Goal: Task Accomplishment & Management: Contribute content

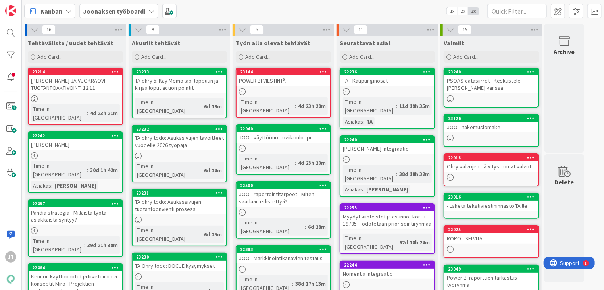
click at [178, 88] on div "TA ohry 5: Käy Memo läpi loppuun ja kirjaa loput action pointit" at bounding box center [180, 83] width 94 height 17
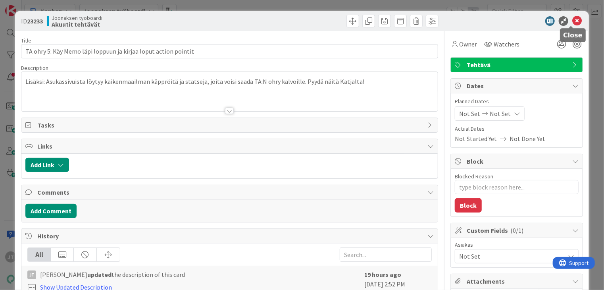
click at [572, 23] on icon at bounding box center [577, 21] width 10 height 10
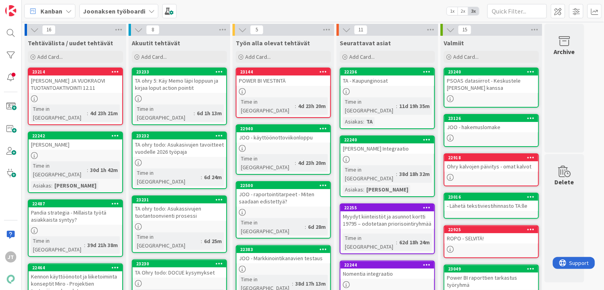
click at [181, 148] on link "23232 TA ohry todo: Asukasivujen tavoitteet vuodelle 2026 työpaja Time in [GEOG…" at bounding box center [179, 160] width 95 height 58
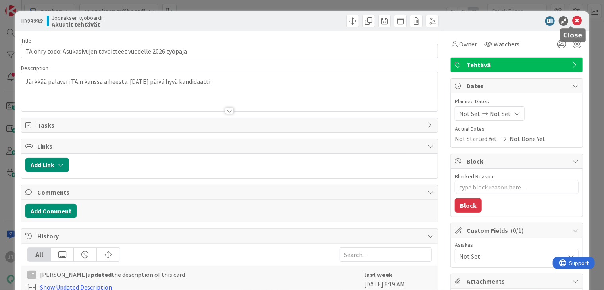
click at [572, 21] on icon at bounding box center [577, 21] width 10 height 10
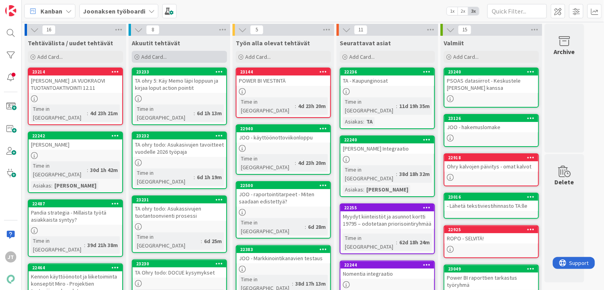
click at [165, 56] on span "Add Card..." at bounding box center [153, 56] width 25 height 7
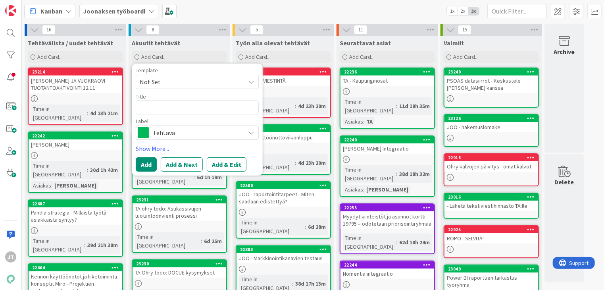
type textarea "x"
type textarea "T"
type textarea "x"
type textarea "TA"
type textarea "x"
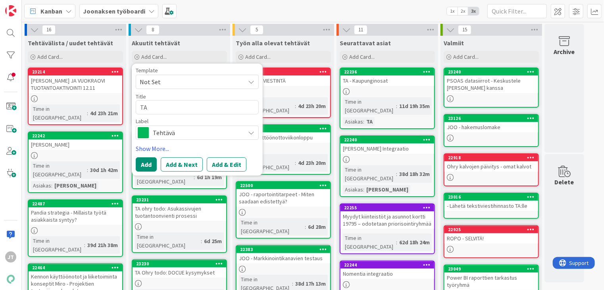
type textarea "TA"
type textarea "x"
type textarea "TA o"
type textarea "x"
type textarea "TA oh"
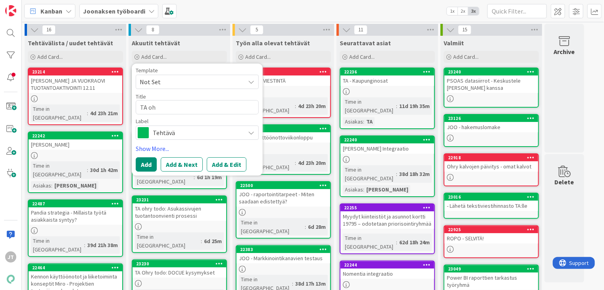
type textarea "x"
type textarea "TA ohr"
type textarea "x"
type textarea "TA ohry"
type textarea "x"
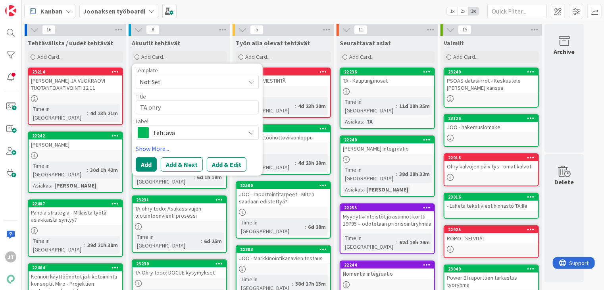
type textarea "TA ohry"
type textarea "x"
type textarea "TA ohry t"
type textarea "x"
type textarea "TA ohry to"
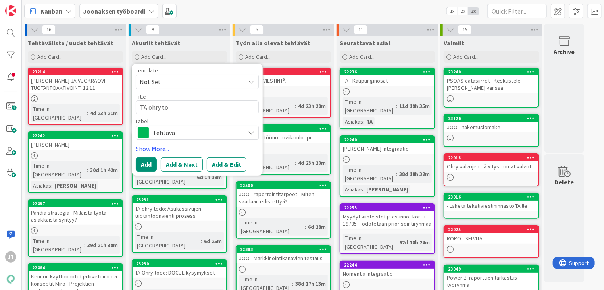
type textarea "x"
type textarea "TA ohry to"
type textarea "x"
type textarea "TA ohry to -"
type textarea "x"
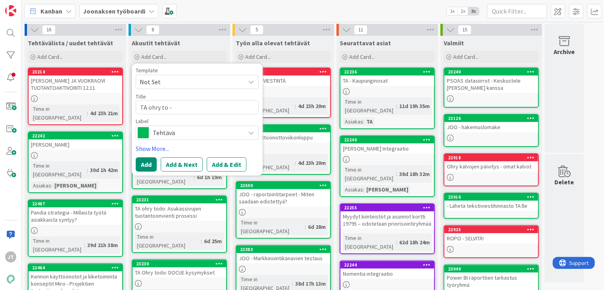
type textarea "TA ohry to"
type textarea "x"
type textarea "TA ohry to d"
type textarea "x"
type textarea "TA ohry to do"
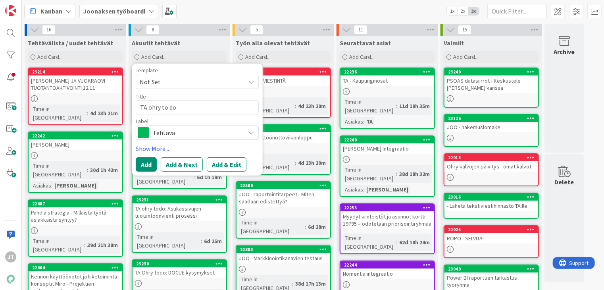
type textarea "x"
type textarea "TA ohry to do-"
type textarea "x"
type textarea "TA ohry to do-"
type textarea "x"
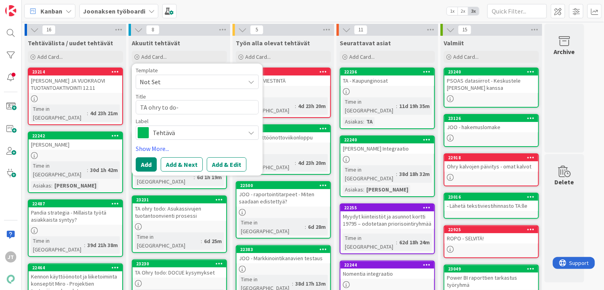
type textarea "TA ohry to do-"
type textarea "x"
type textarea "TA ohry to do-"
type textarea "x"
type textarea "TA ohry to do-"
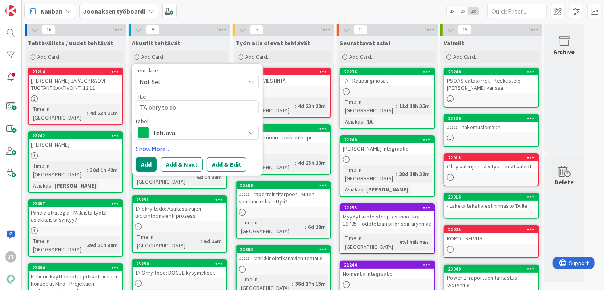
type textarea "x"
type textarea "TA ohry to do"
type textarea "x"
type textarea "TA ohry to do"
type textarea "x"
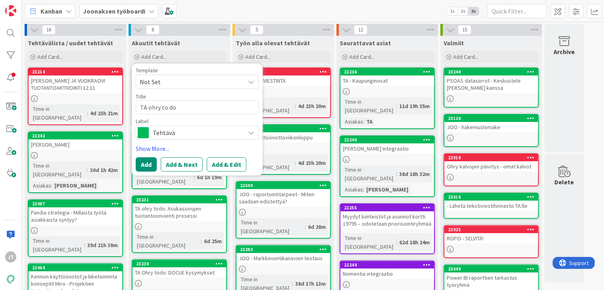
type textarea "TA ohry to do -"
type textarea "x"
type textarea "TA ohry to do -"
type textarea "x"
type textarea "TA ohry to do - K"
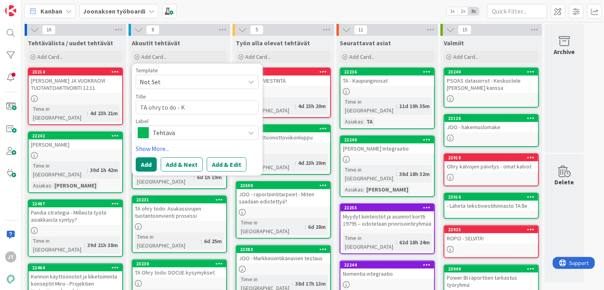
type textarea "x"
type textarea "TA ohry to do - Ke"
type textarea "x"
type textarea "TA ohry to do - Ken"
type textarea "x"
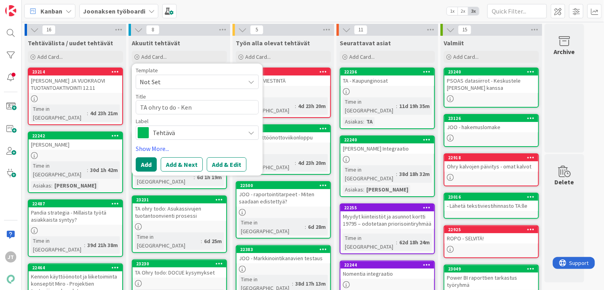
type textarea "TA ohry to do - Kenn"
type textarea "x"
type textarea "TA ohry to do - Kenno"
type textarea "x"
type textarea "TA ohry to do - Kenno"
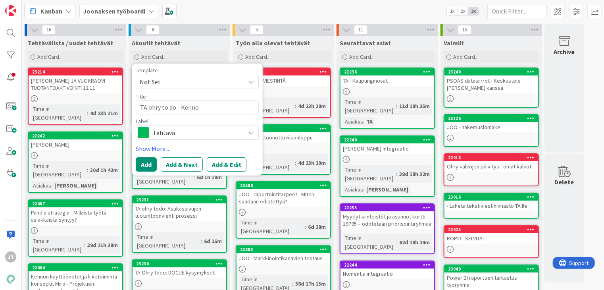
type textarea "x"
type textarea "TA ohry to do - Kenno J"
type textarea "x"
type textarea "TA ohry to do - Kenno Jo"
type textarea "x"
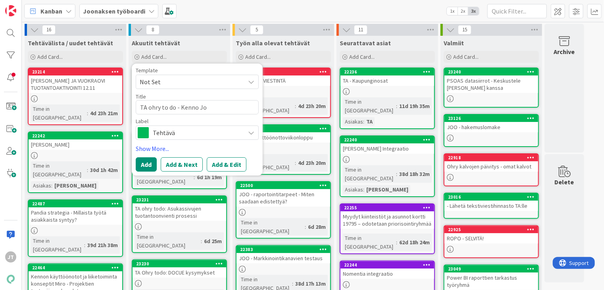
type textarea "TA ohry to do - Kenno Jor"
type textarea "x"
type textarea "TA ohry to do - Kenno Jory"
type textarea "x"
type textarea "TA ohry to do - Kenno Jory"
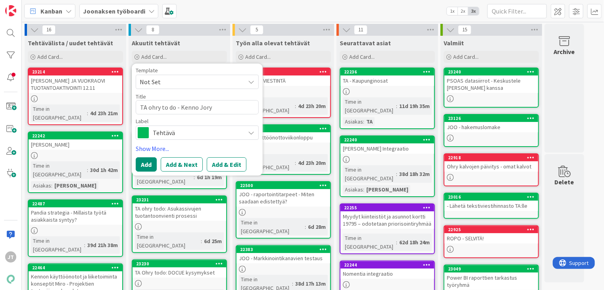
type textarea "x"
type textarea "TA ohry to do - Kenno Jory p"
type textarea "x"
type textarea "TA ohry to do - Kenno Jory pä"
type textarea "x"
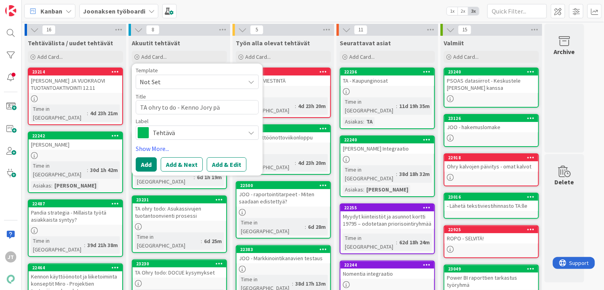
type textarea "TA ohry to do - Kenno Jory pää"
type textarea "x"
type textarea "TA ohry to do - Kenno Jory päät"
type textarea "x"
type textarea "TA ohry to do - Kenno Jory päätö"
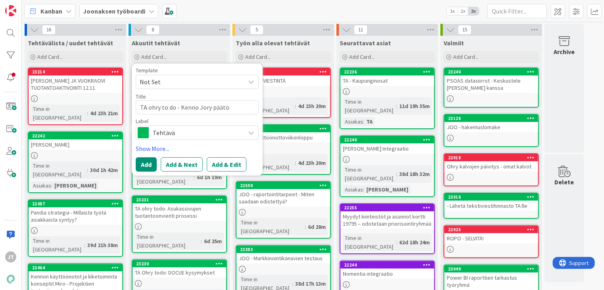
type textarea "x"
type textarea "TA ohry to do - Kenno Jory päätök"
type textarea "x"
type textarea "TA ohry to do - Kenno Jory päätöks"
type textarea "x"
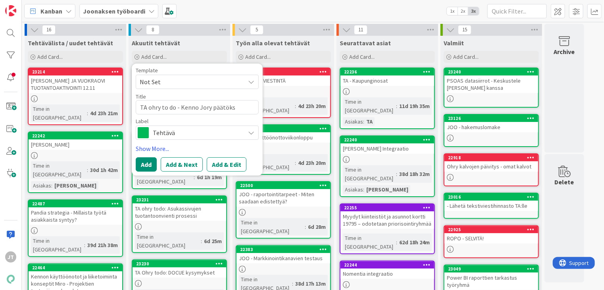
type textarea "TA ohry to do - Kenno Jory päätökse"
type textarea "x"
type textarea "TA ohry to do - Kenno Jory päätökset"
click at [227, 164] on button "Add & Edit" at bounding box center [227, 164] width 40 height 14
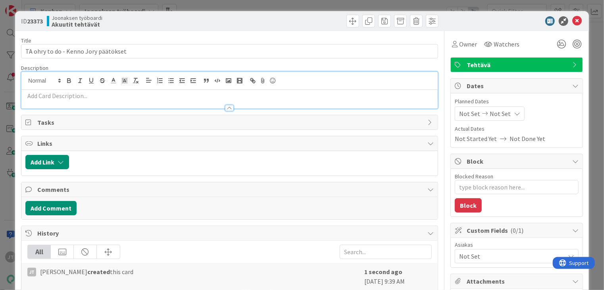
click at [56, 80] on div at bounding box center [229, 90] width 416 height 37
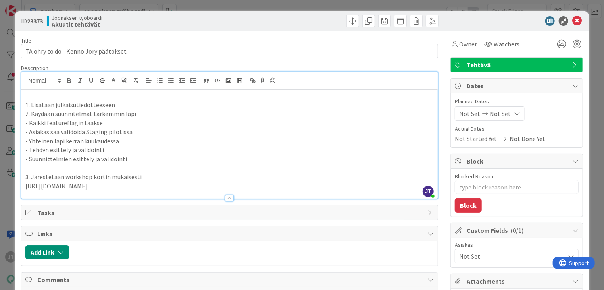
click at [149, 175] on p "3. Järestetään workshop kortin mukaisesti" at bounding box center [229, 176] width 408 height 9
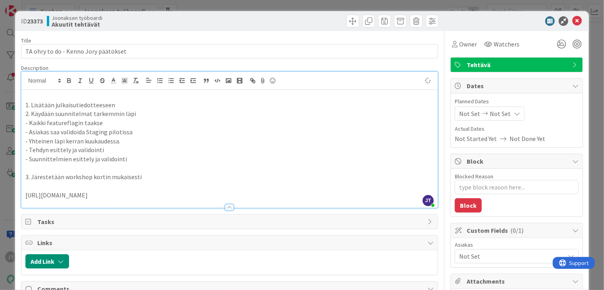
click at [150, 175] on p "3. Järestetään workshop kortin mukaisesti" at bounding box center [229, 176] width 408 height 9
type textarea "x"
click at [149, 144] on p "- Yhteinen läpi kerran kuukaudessa." at bounding box center [229, 141] width 408 height 9
click at [140, 158] on p "- Suunnittelmien esittely ja validointi" at bounding box center [229, 158] width 408 height 9
click at [139, 152] on p "- Tehdyn esittely ja validointi" at bounding box center [229, 149] width 408 height 9
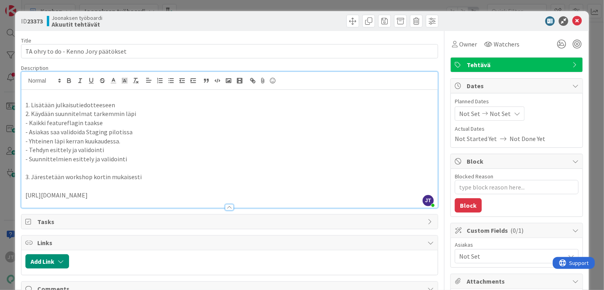
click at [137, 177] on p "3. Järestetään workshop kortin mukaisesti" at bounding box center [229, 176] width 408 height 9
click at [39, 177] on p "3. Järestetään workshop kortin mukaisesti" at bounding box center [229, 176] width 408 height 9
click at [572, 21] on icon at bounding box center [577, 21] width 10 height 10
